Goal: Transaction & Acquisition: Purchase product/service

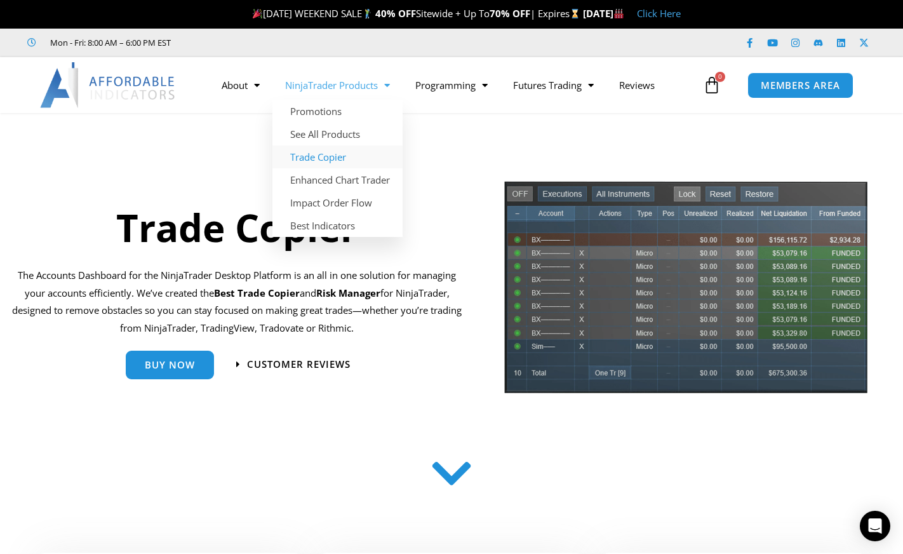
click at [397, 84] on link "NinjaTrader Products" at bounding box center [338, 85] width 130 height 29
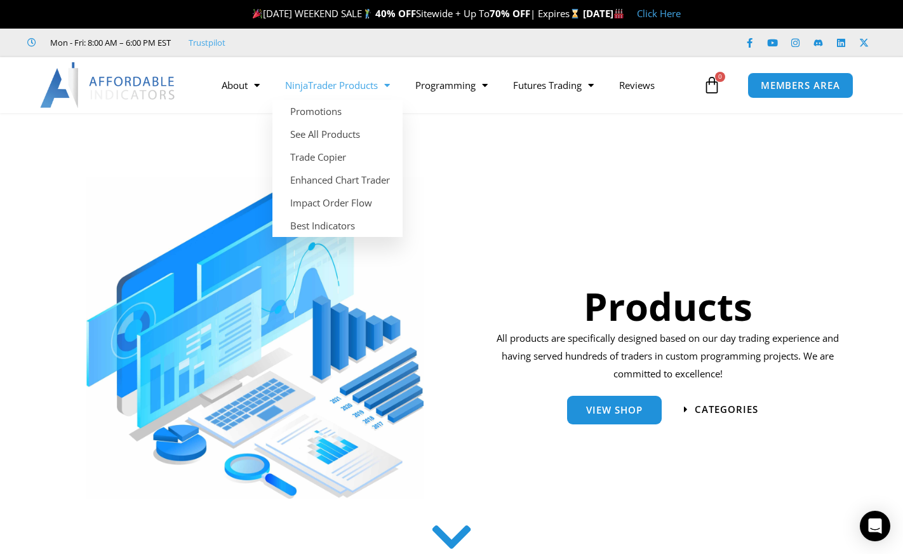
click at [394, 85] on link "NinjaTrader Products" at bounding box center [338, 85] width 130 height 29
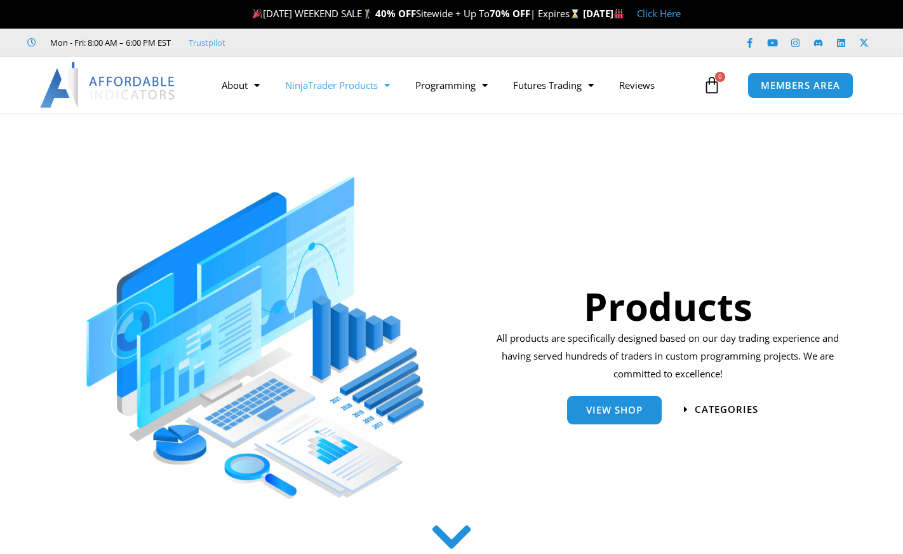
click at [340, 86] on link "NinjaTrader Products" at bounding box center [338, 85] width 130 height 29
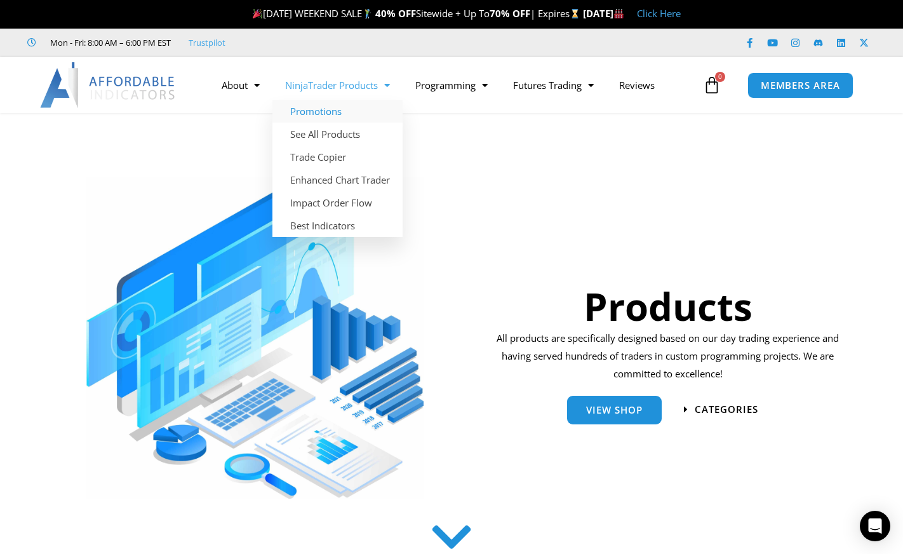
click at [321, 112] on link "Promotions" at bounding box center [338, 111] width 130 height 23
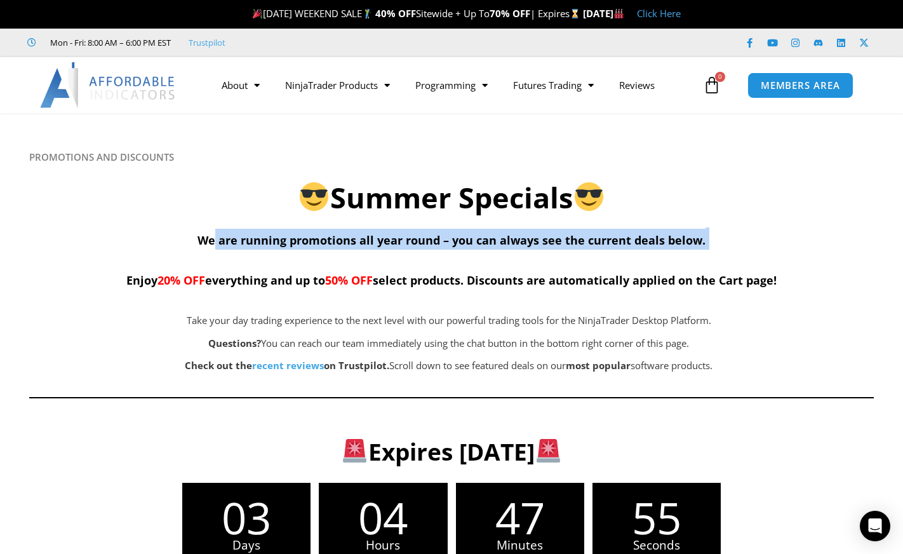
drag, startPoint x: 216, startPoint y: 243, endPoint x: 559, endPoint y: 255, distance: 343.3
click at [559, 255] on h4 "We are running promotions all year round – you can always see the current deals…" at bounding box center [451, 259] width 845 height 61
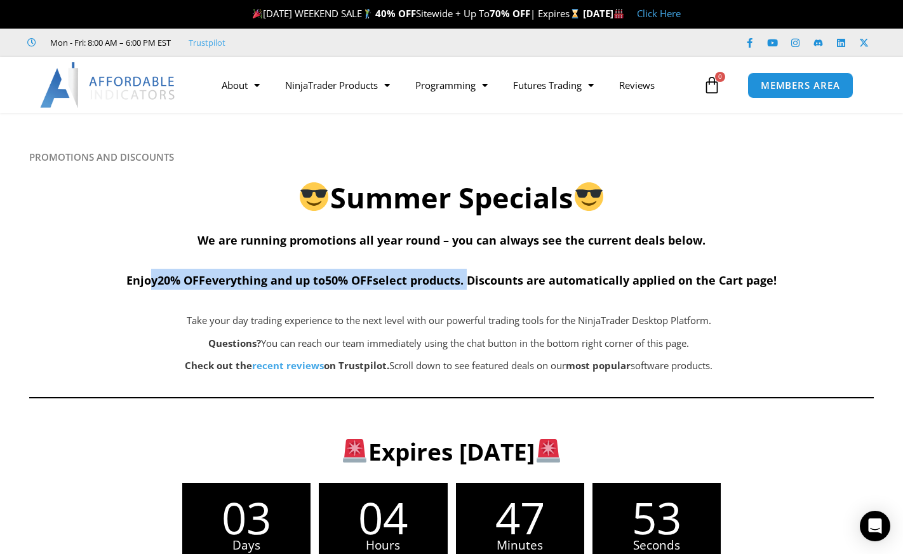
drag, startPoint x: 143, startPoint y: 282, endPoint x: 471, endPoint y: 281, distance: 327.8
click at [471, 281] on span "Enjoy 20% OFF everything and up to 50% OFF select products. Discounts are autom…" at bounding box center [451, 280] width 651 height 15
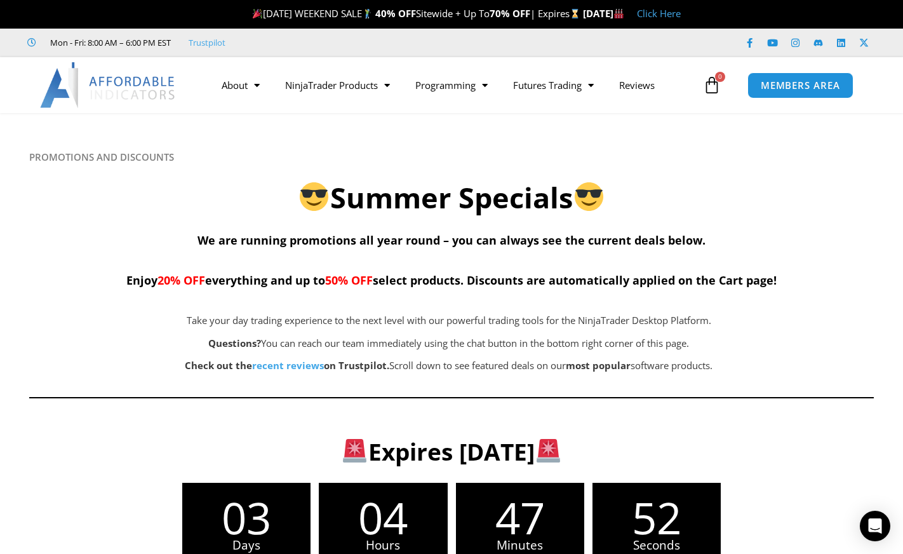
drag, startPoint x: 471, startPoint y: 281, endPoint x: 496, endPoint y: 285, distance: 25.6
click at [496, 285] on span "Enjoy 20% OFF everything and up to 50% OFF select products. Discounts are autom…" at bounding box center [451, 280] width 651 height 15
drag, startPoint x: 480, startPoint y: 280, endPoint x: 678, endPoint y: 294, distance: 198.1
click at [678, 294] on div "We are running promotions all year round – you can always see the current deals…" at bounding box center [451, 264] width 845 height 71
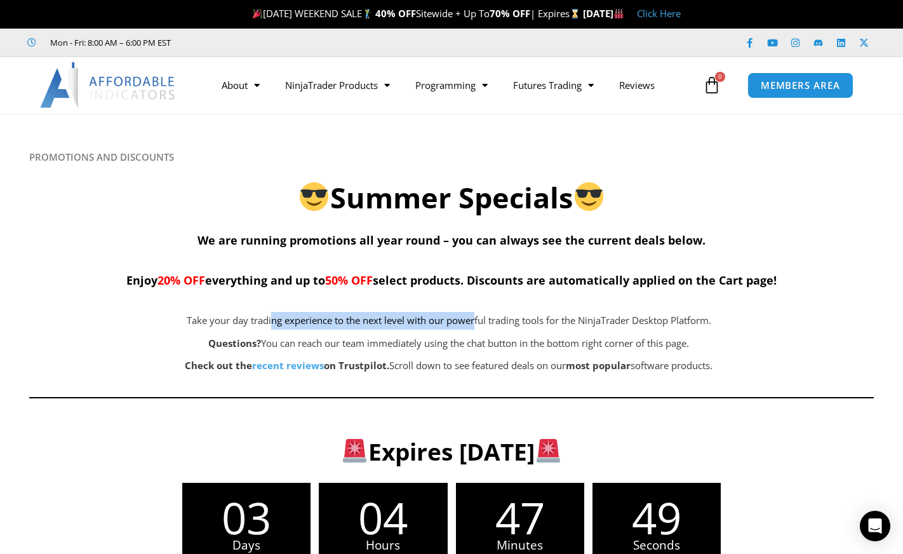
drag, startPoint x: 270, startPoint y: 320, endPoint x: 476, endPoint y: 321, distance: 205.8
click at [476, 321] on span "Take your day trading experience to the next level with our powerful trading to…" at bounding box center [449, 320] width 525 height 13
drag, startPoint x: 476, startPoint y: 321, endPoint x: 472, endPoint y: 334, distance: 13.9
click at [481, 329] on p "Take your day trading experience to the next level with our powerful trading to…" at bounding box center [449, 321] width 713 height 18
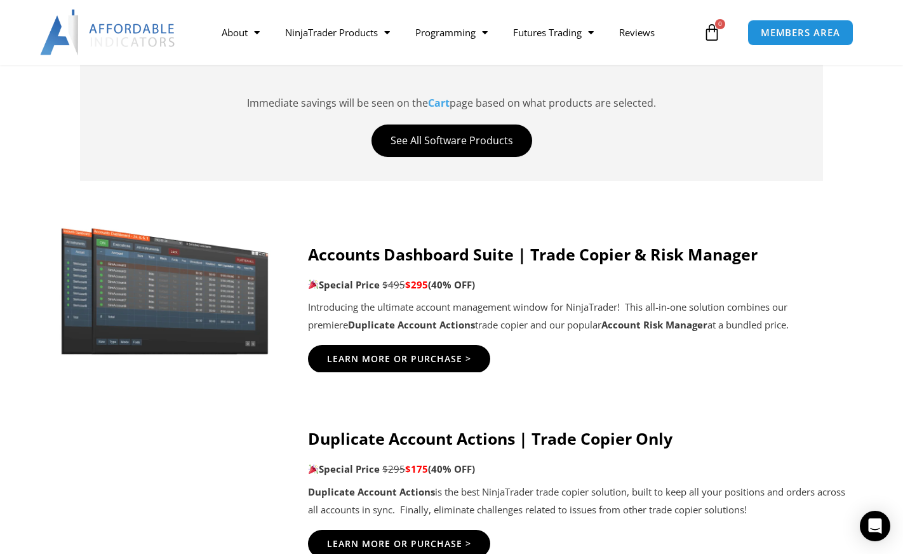
scroll to position [699, 0]
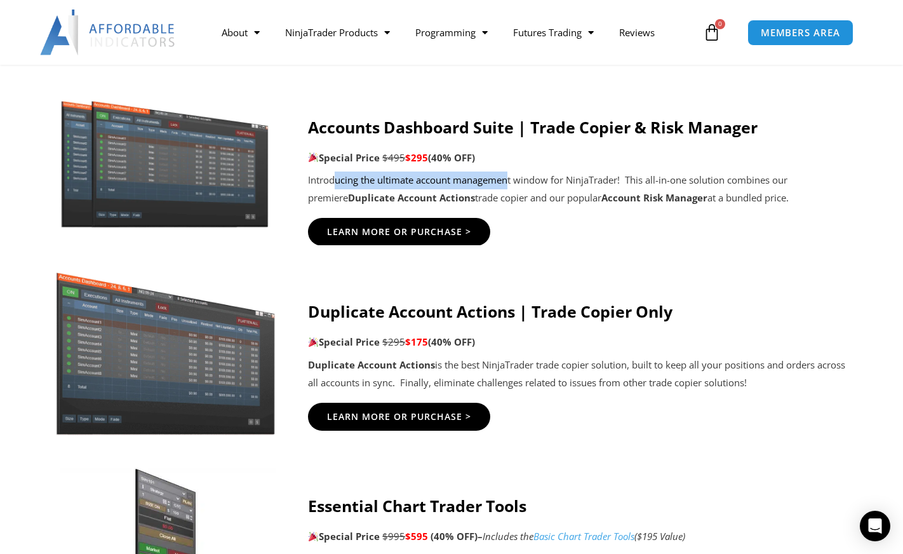
drag, startPoint x: 335, startPoint y: 177, endPoint x: 509, endPoint y: 180, distance: 174.1
click at [509, 180] on p "Introducing the ultimate account management window for NinjaTrader! This all-in…" at bounding box center [578, 190] width 541 height 36
drag, startPoint x: 509, startPoint y: 180, endPoint x: 546, endPoint y: 233, distance: 63.8
click at [546, 233] on div "Learn More Or Purchase >" at bounding box center [578, 232] width 541 height 28
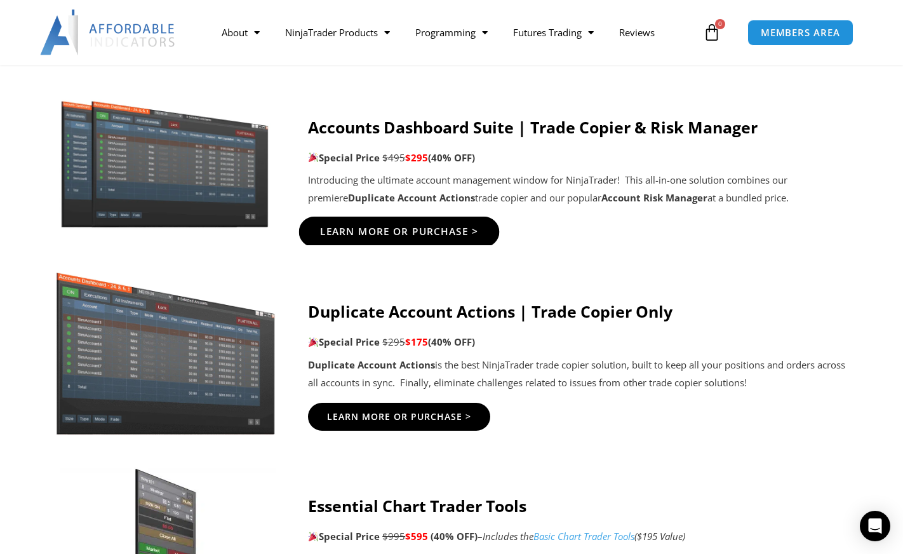
click at [398, 229] on span "Learn More Or Purchase >" at bounding box center [399, 232] width 159 height 10
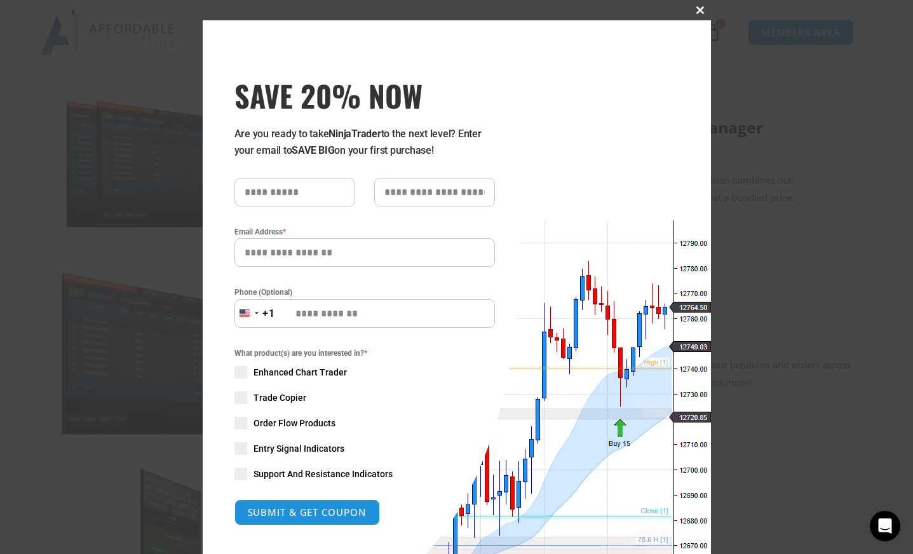
click at [693, 8] on span at bounding box center [701, 10] width 20 height 8
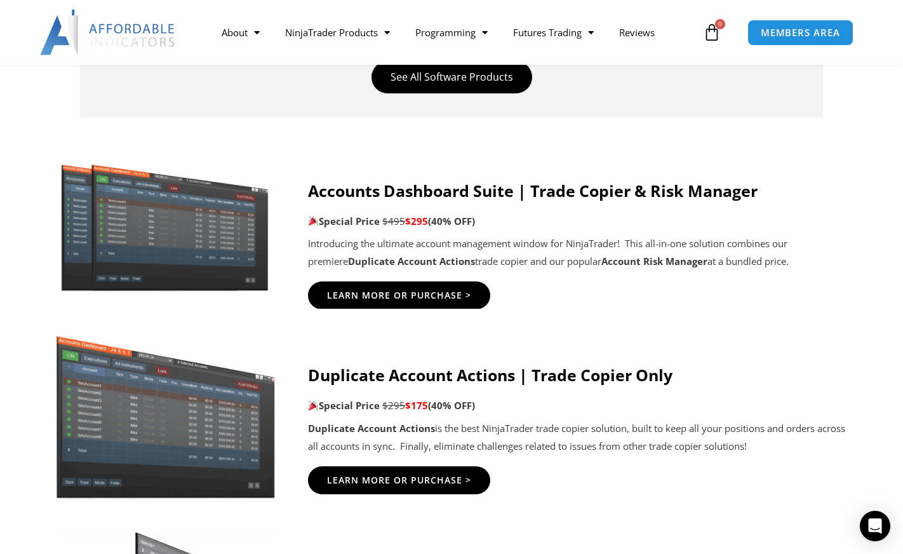
scroll to position [381, 0]
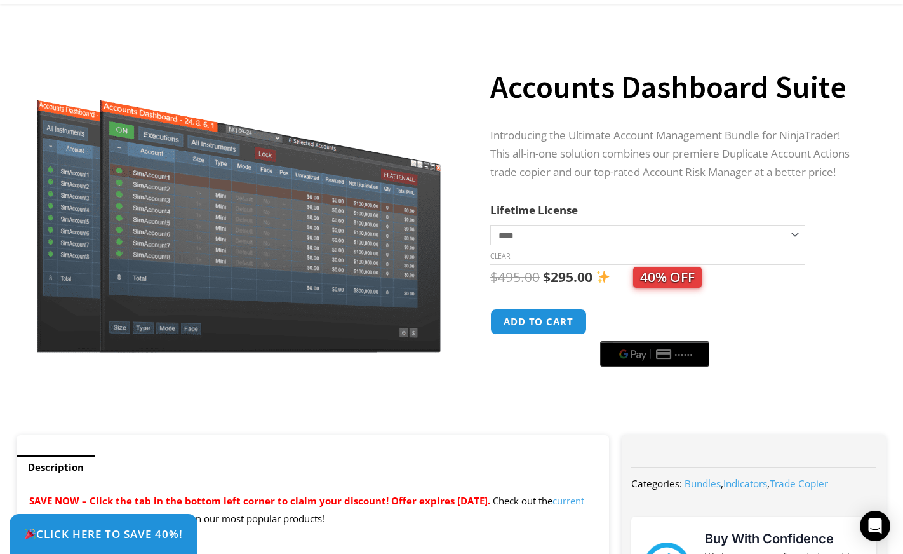
scroll to position [127, 0]
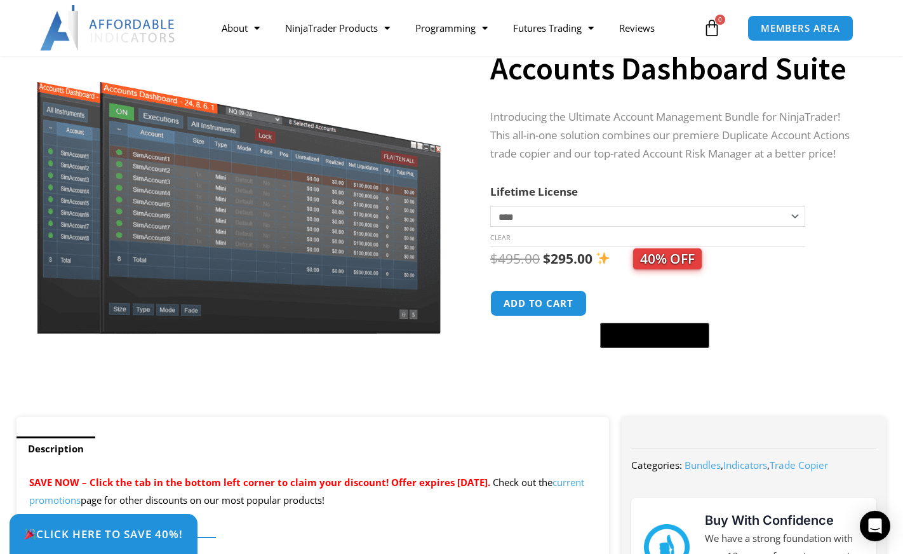
click at [546, 215] on select "**********" at bounding box center [647, 216] width 315 height 20
click at [313, 407] on div at bounding box center [239, 380] width 439 height 54
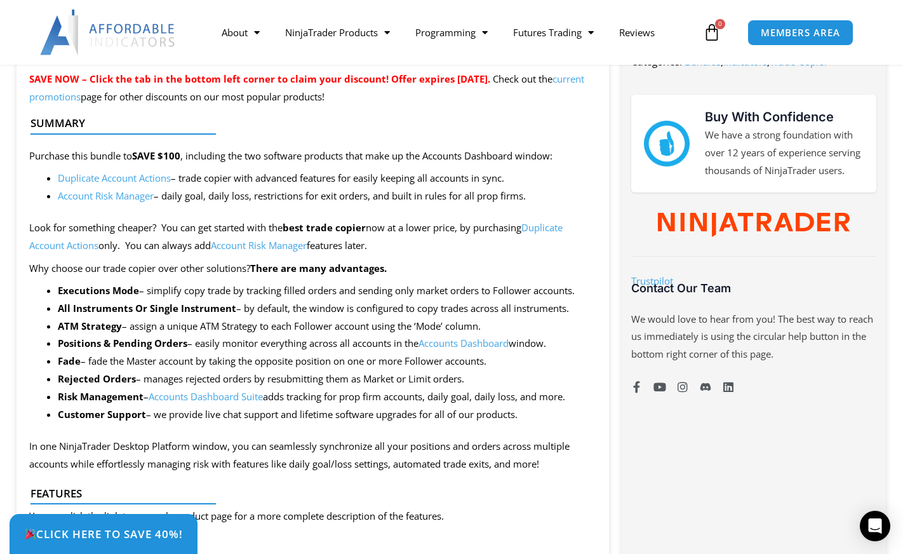
scroll to position [508, 0]
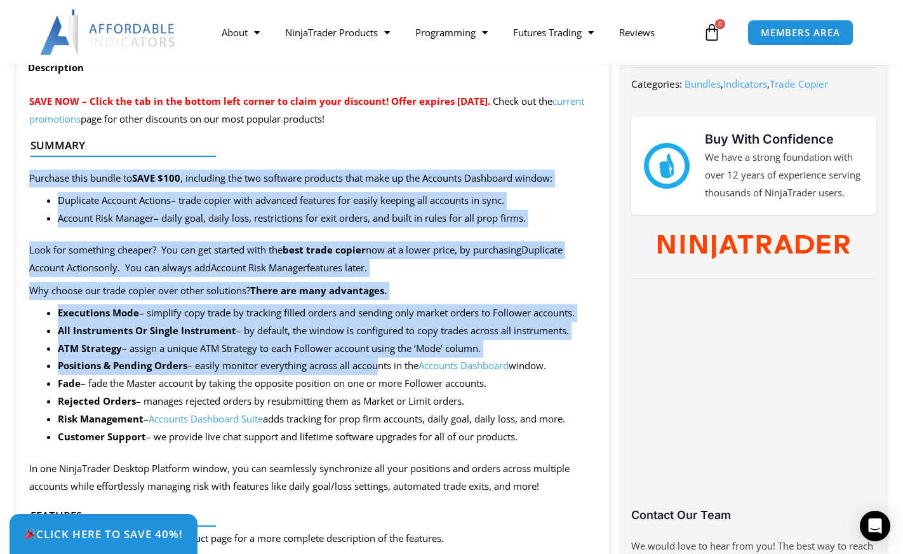
drag, startPoint x: 78, startPoint y: 173, endPoint x: 375, endPoint y: 370, distance: 356.1
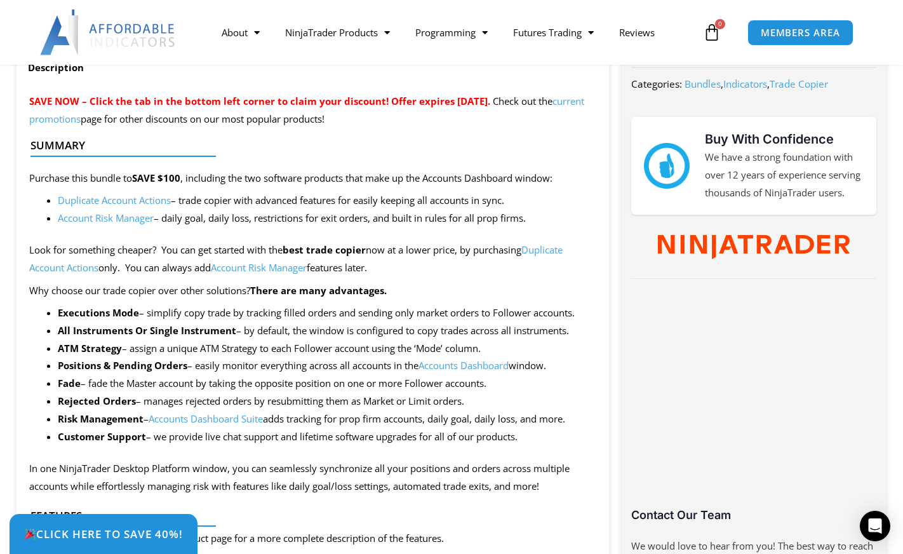
drag, startPoint x: 375, startPoint y: 370, endPoint x: 447, endPoint y: 395, distance: 76.3
click at [447, 395] on li "Rejected Orders – manages rejected orders by resubmitting them as Market or Lim…" at bounding box center [327, 402] width 539 height 18
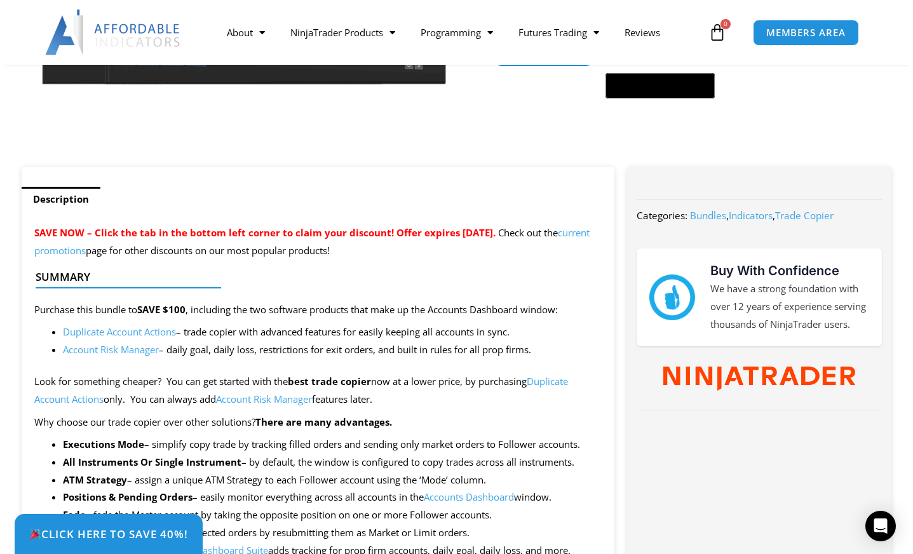
scroll to position [0, 0]
